Goal: Task Accomplishment & Management: Manage account settings

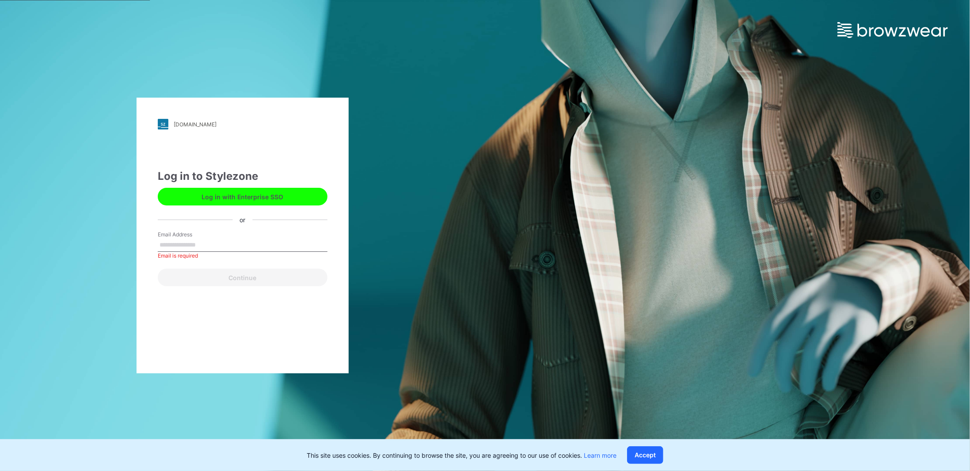
click at [174, 248] on input "Email Address" at bounding box center [243, 245] width 170 height 13
type input "**********"
click at [235, 275] on button "Continue" at bounding box center [243, 278] width 170 height 18
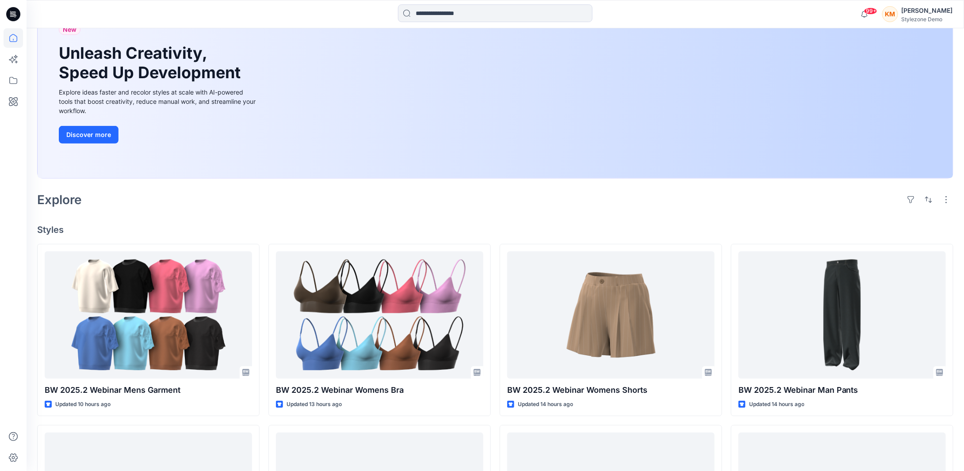
scroll to position [88, 0]
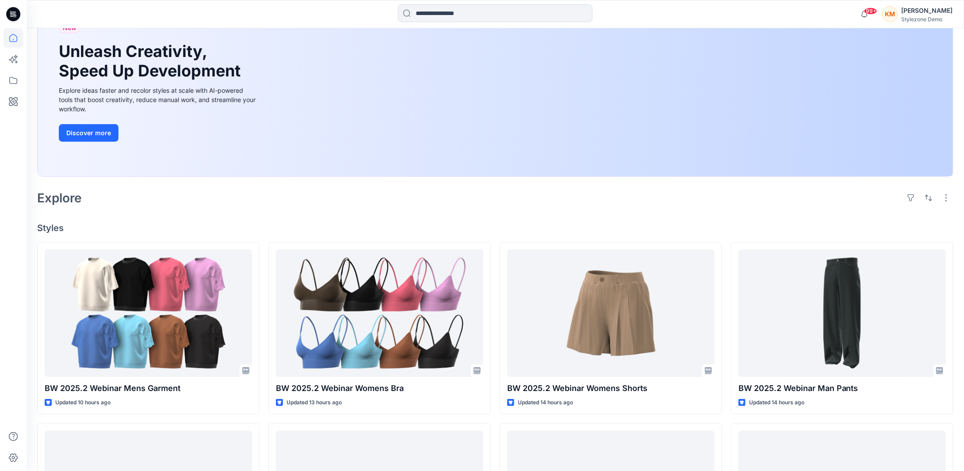
click at [898, 18] on div "KM" at bounding box center [890, 14] width 16 height 16
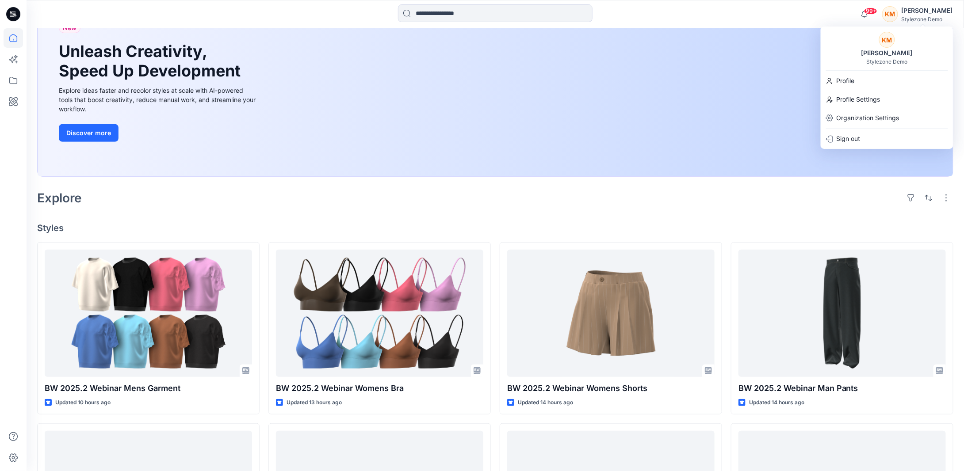
click at [884, 56] on div "[PERSON_NAME]" at bounding box center [887, 53] width 62 height 11
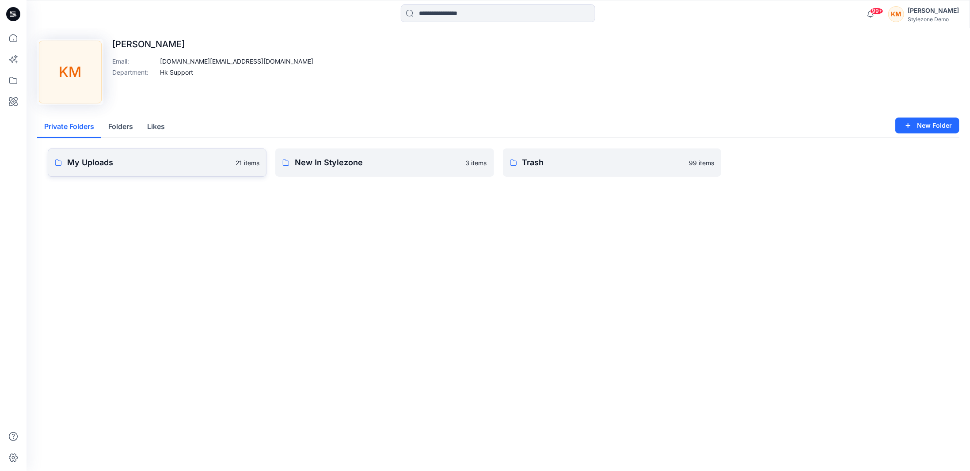
click at [133, 167] on p "My Uploads" at bounding box center [148, 162] width 163 height 12
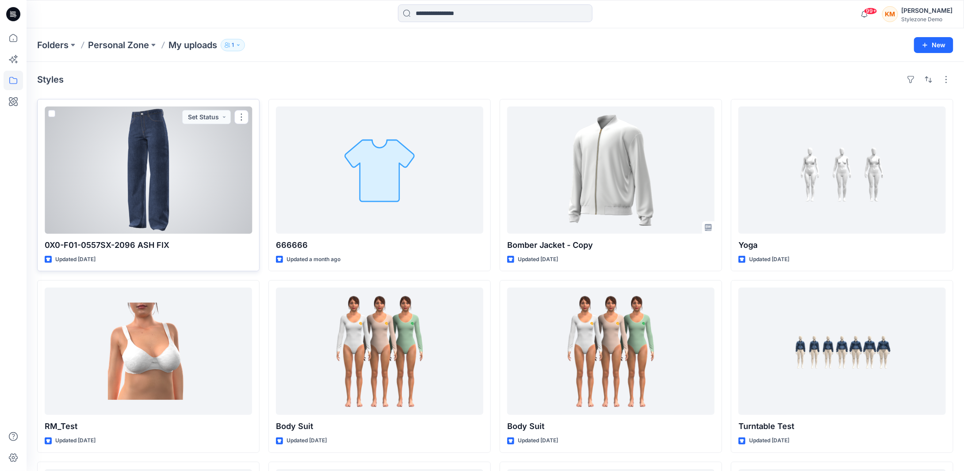
click at [50, 111] on span at bounding box center [51, 113] width 7 height 7
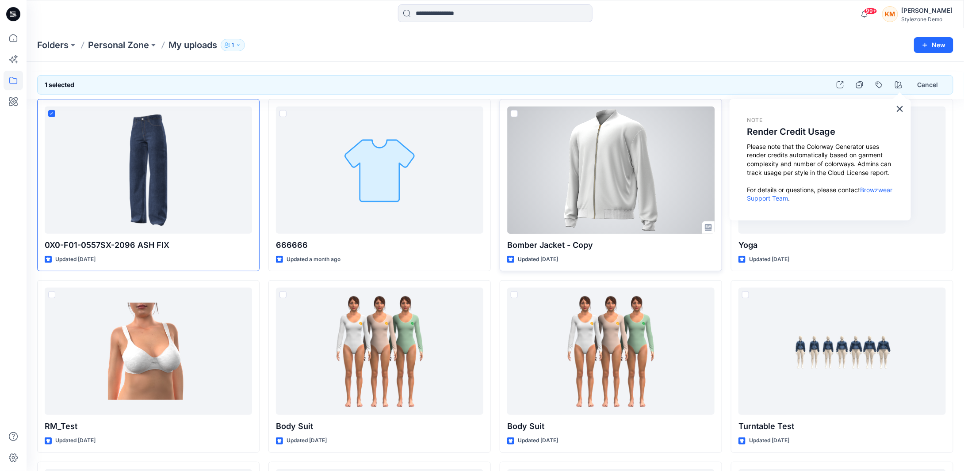
click at [513, 111] on span at bounding box center [514, 113] width 7 height 7
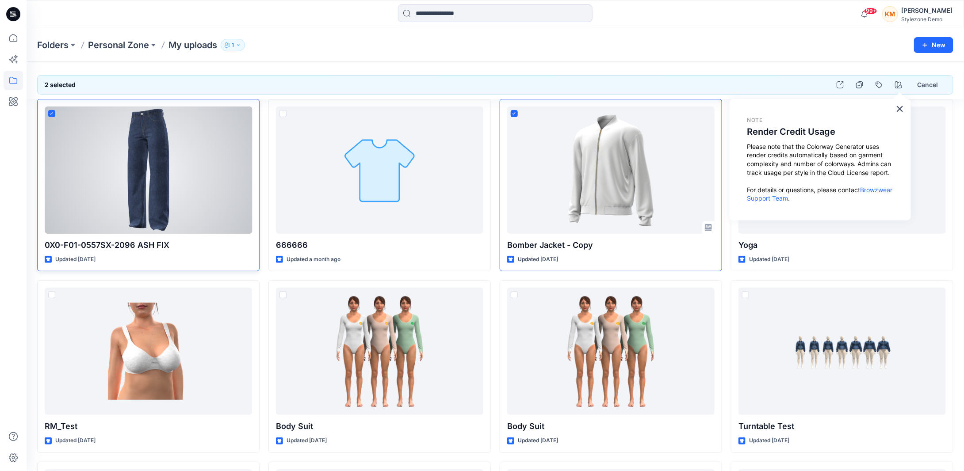
click at [52, 113] on icon at bounding box center [52, 113] width 4 height 3
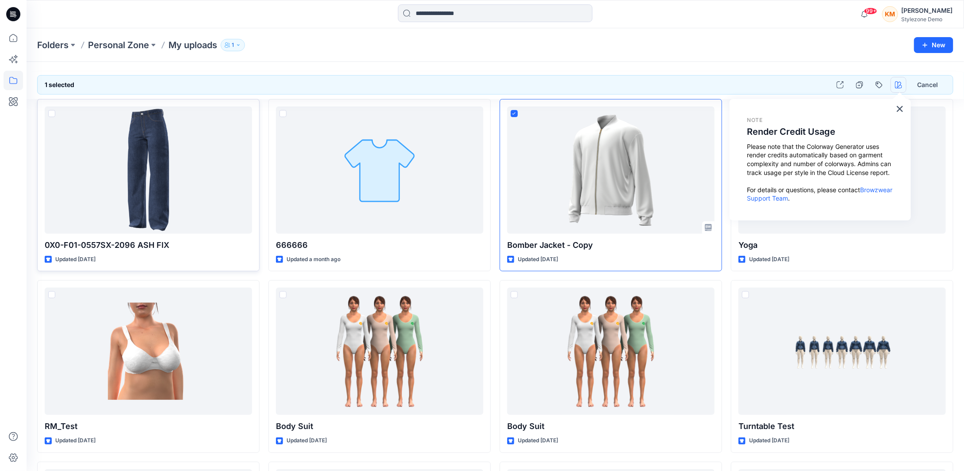
click at [899, 88] on icon "button" at bounding box center [898, 84] width 7 height 7
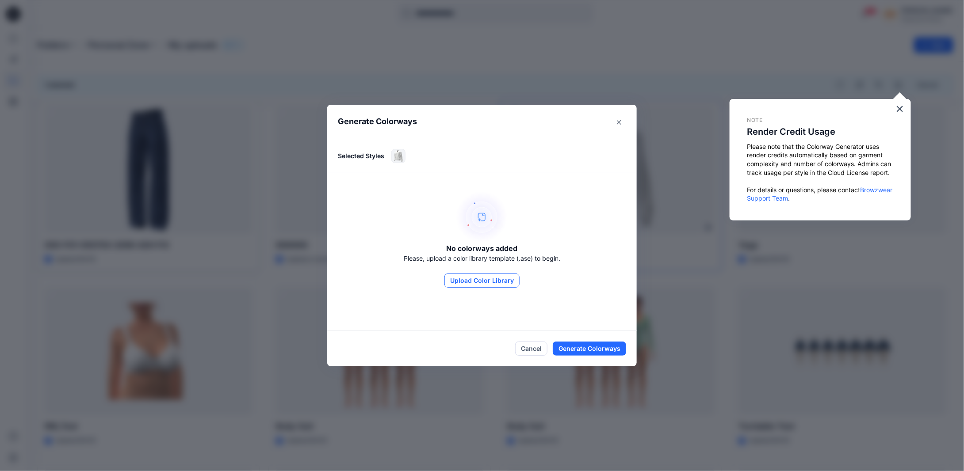
click at [500, 283] on button "Upload Color Library" at bounding box center [481, 281] width 75 height 14
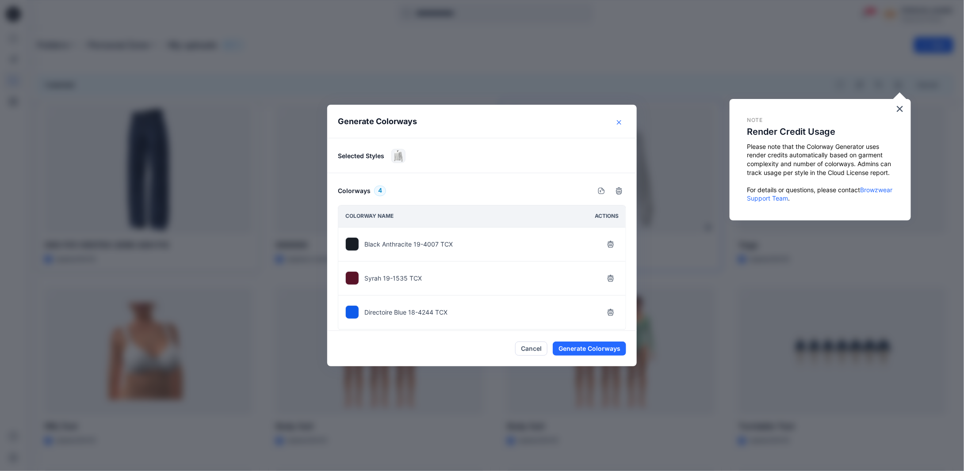
click at [621, 120] on icon "Close" at bounding box center [619, 122] width 4 height 4
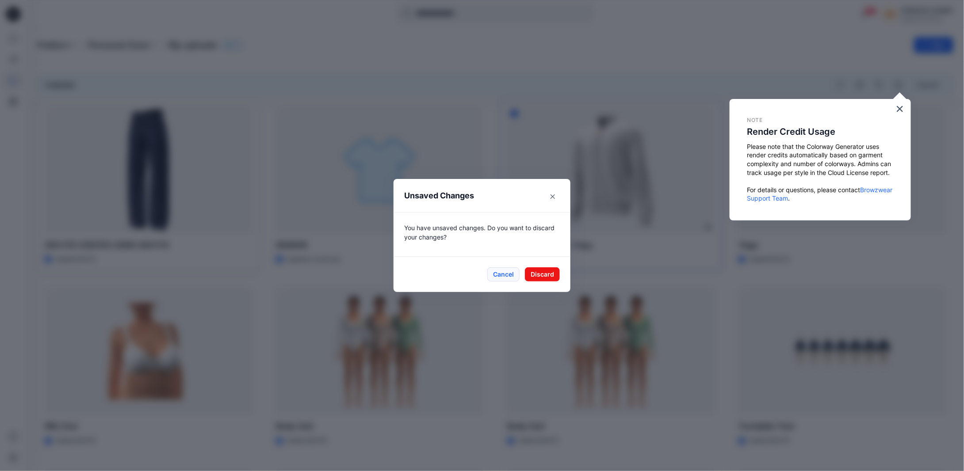
click at [506, 275] on button "Cancel" at bounding box center [503, 274] width 32 height 14
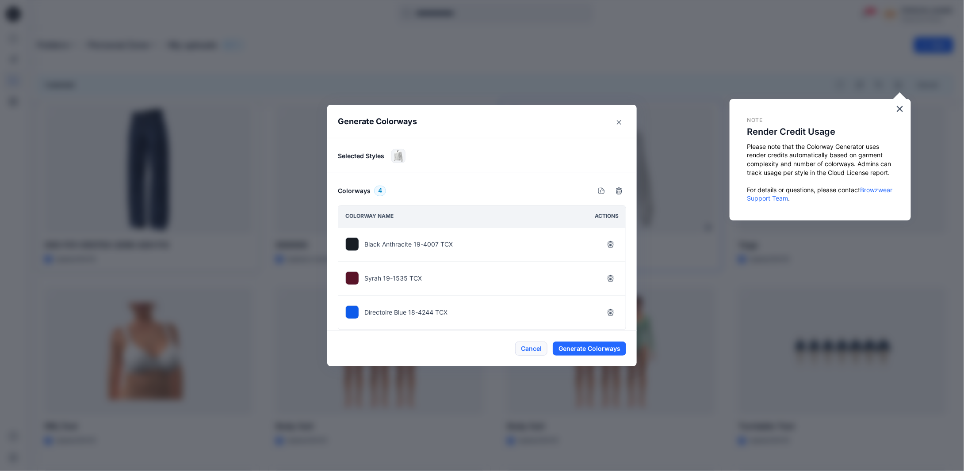
click at [521, 347] on button "Cancel" at bounding box center [531, 349] width 32 height 14
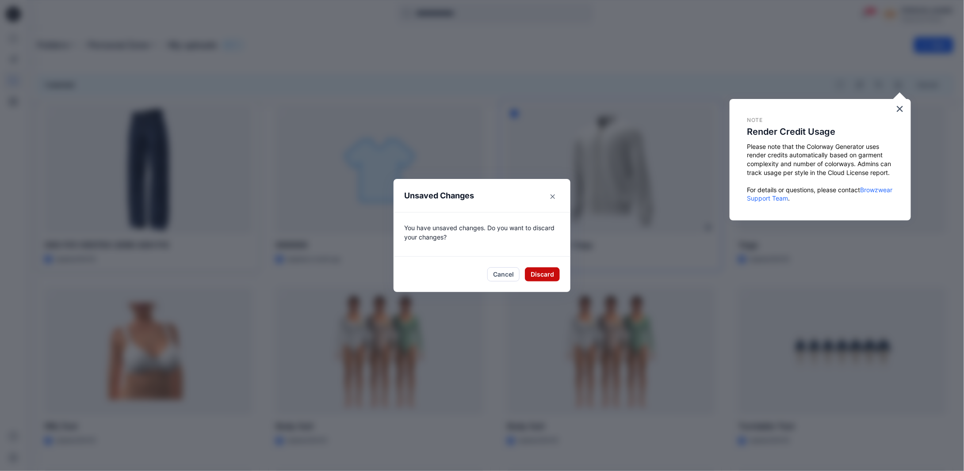
click at [545, 279] on button "Discard" at bounding box center [542, 274] width 35 height 14
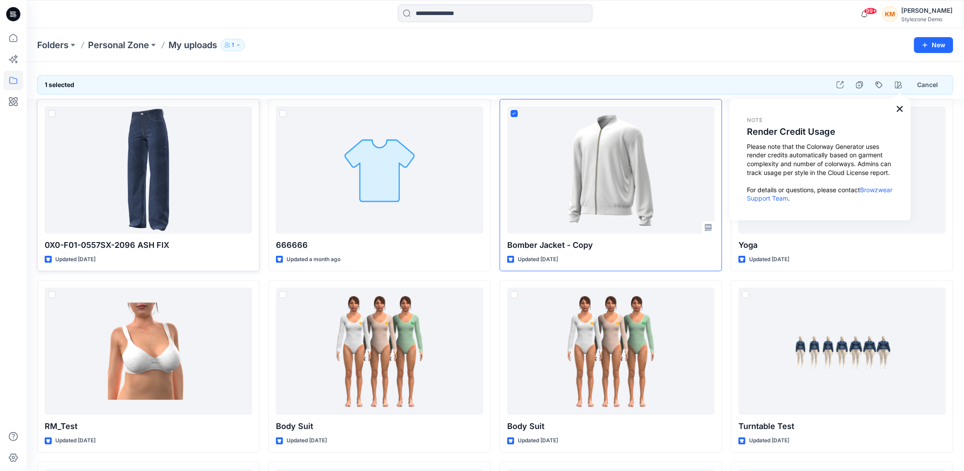
click at [900, 108] on button "×" at bounding box center [900, 109] width 8 height 14
